Goal: Task Accomplishment & Management: Manage account settings

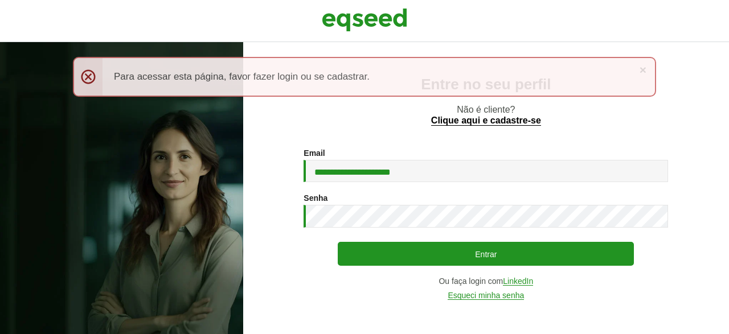
type input "**********"
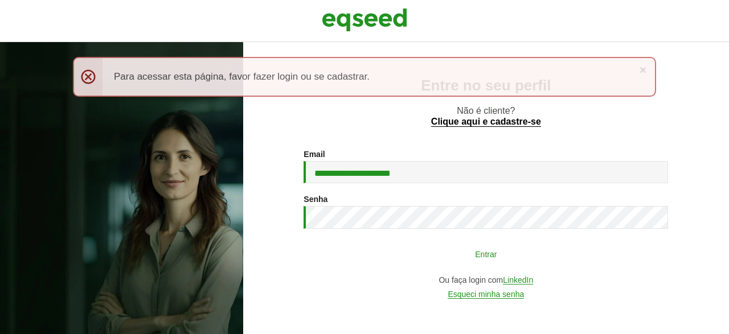
click at [491, 253] on button "Entrar" at bounding box center [486, 254] width 296 height 22
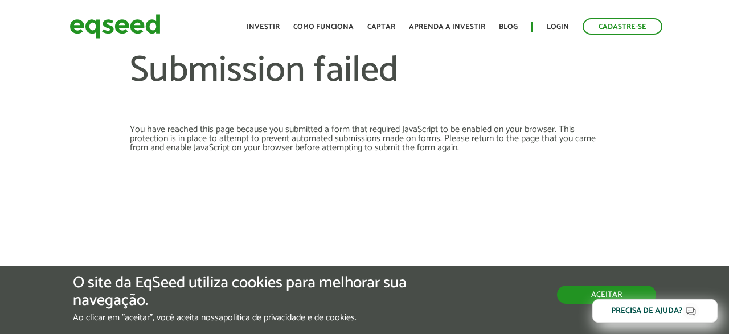
click at [566, 293] on button "Aceitar" at bounding box center [606, 295] width 99 height 18
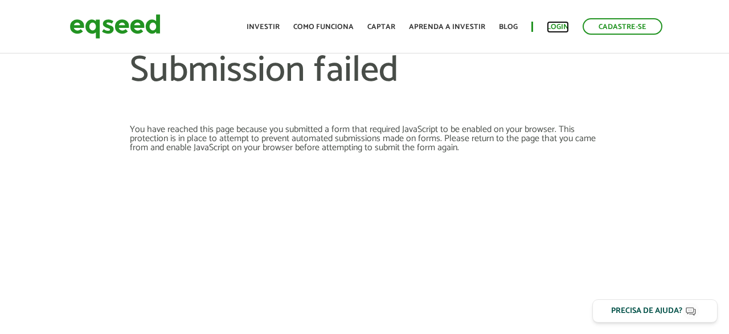
click at [560, 23] on link "Login" at bounding box center [558, 26] width 22 height 7
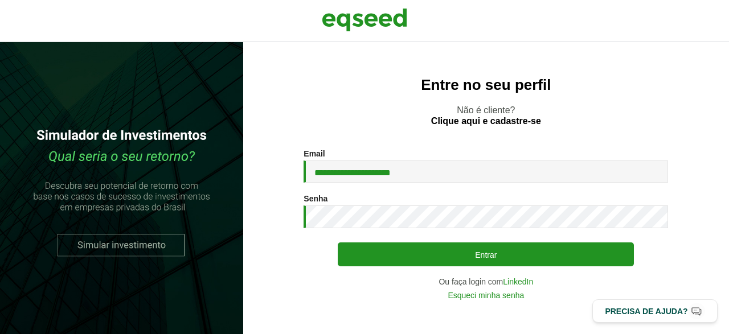
type input "**********"
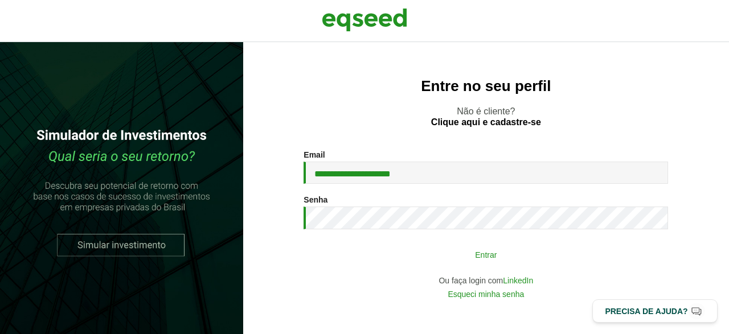
click at [459, 261] on button "Entrar" at bounding box center [486, 255] width 296 height 22
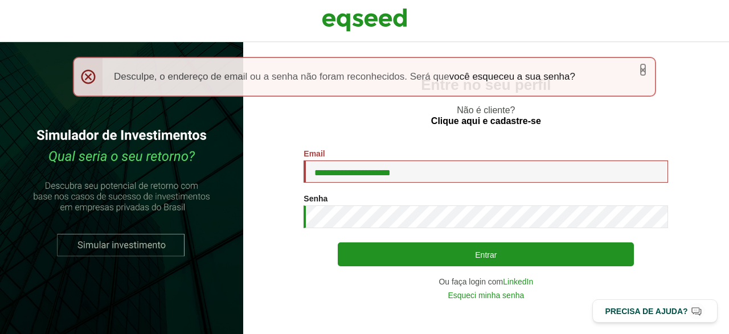
click at [643, 67] on link "×" at bounding box center [643, 70] width 7 height 12
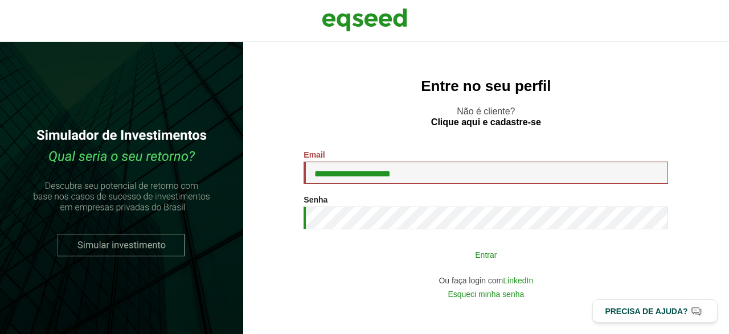
click at [519, 251] on button "Entrar" at bounding box center [486, 255] width 296 height 22
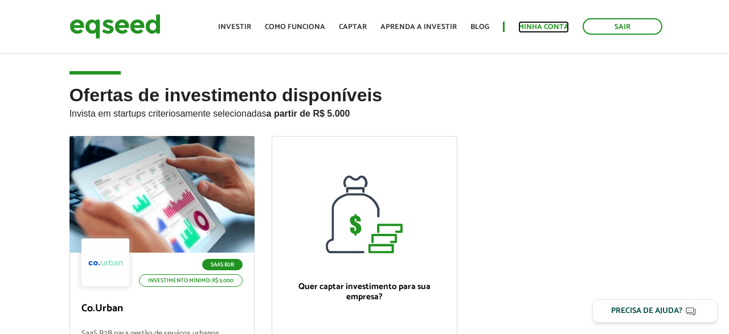
click at [530, 28] on link "Minha conta" at bounding box center [544, 26] width 51 height 7
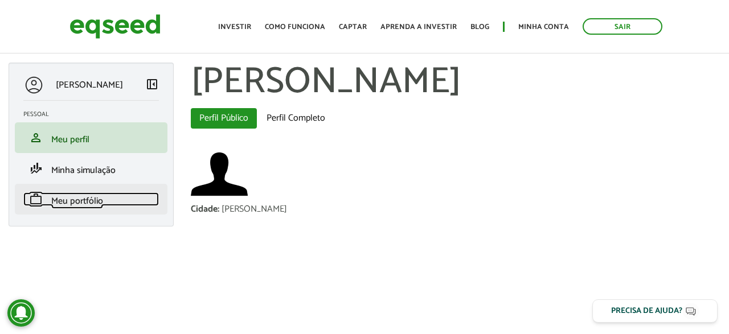
click at [85, 198] on span "Meu portfólio" at bounding box center [77, 201] width 52 height 15
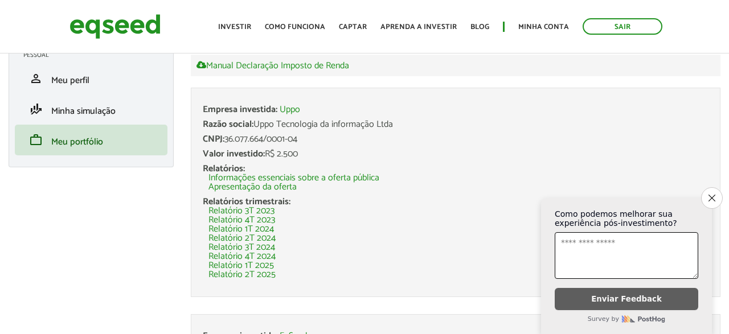
scroll to position [119, 0]
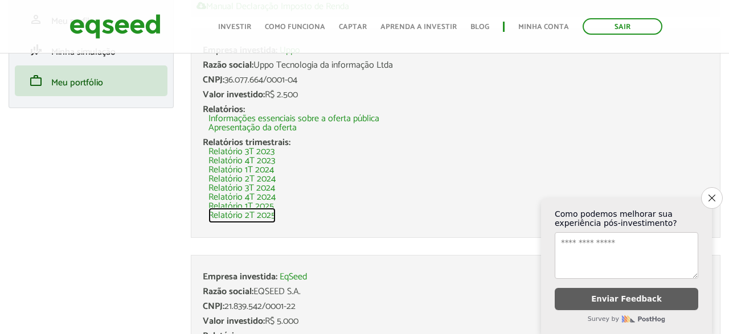
click at [255, 214] on link "Relatório 2T 2025" at bounding box center [242, 215] width 67 height 9
